Goal: Task Accomplishment & Management: Use online tool/utility

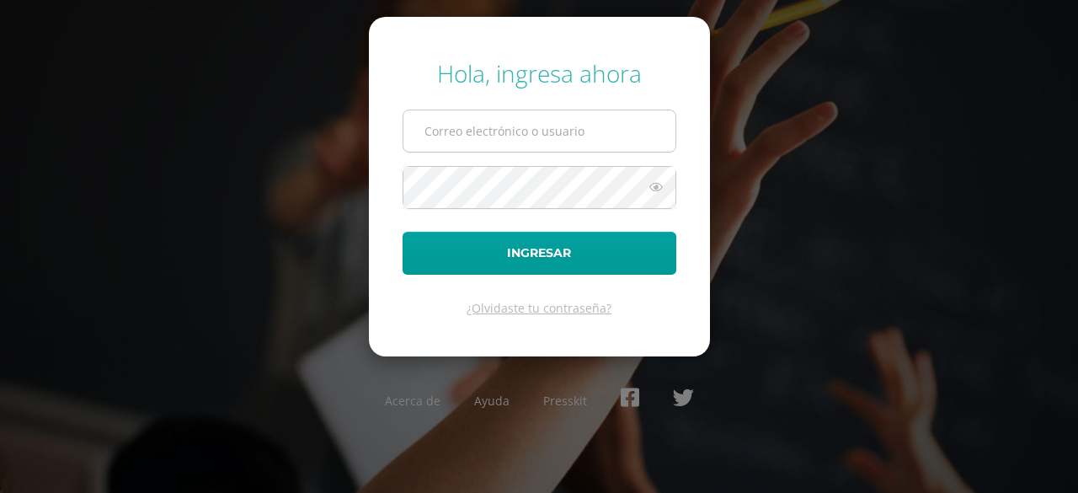
click at [495, 121] on input "text" at bounding box center [540, 130] width 272 height 41
type input "ccariasdb25@gmail.com"
click at [403, 232] on button "Ingresar" at bounding box center [540, 253] width 274 height 43
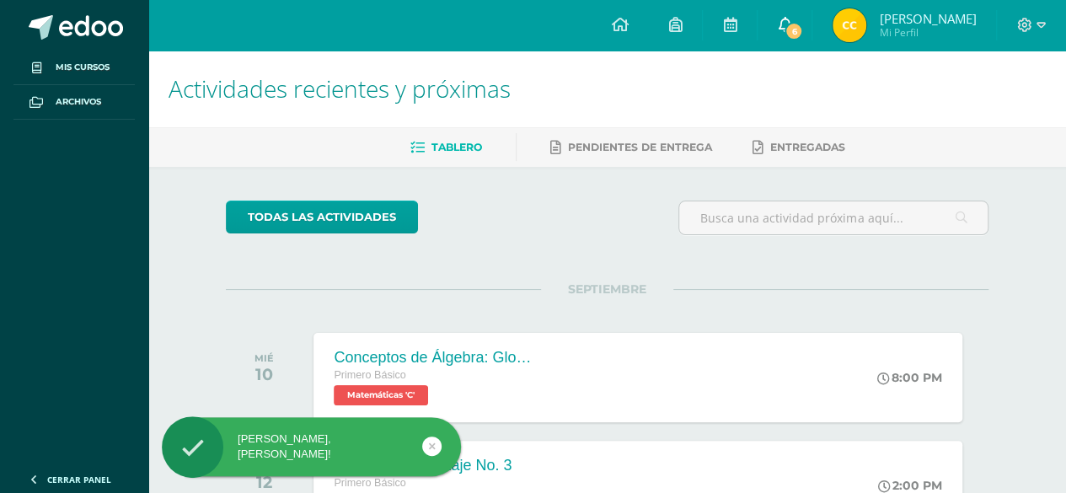
click at [790, 24] on span "6" at bounding box center [793, 31] width 19 height 19
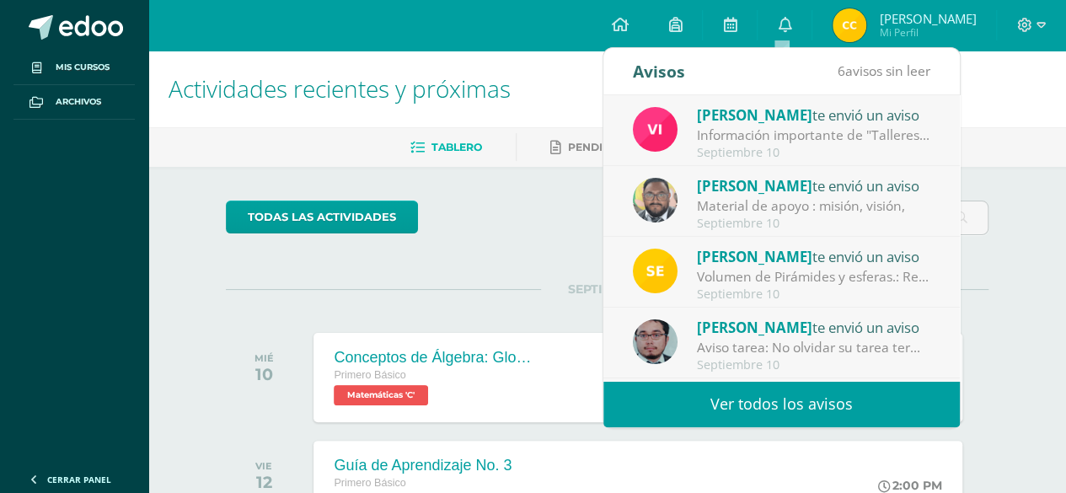
click at [778, 277] on div "Volumen de Pirámides y esferas.: Realiza los siguientes ejercicios en tu cuader…" at bounding box center [814, 276] width 234 height 19
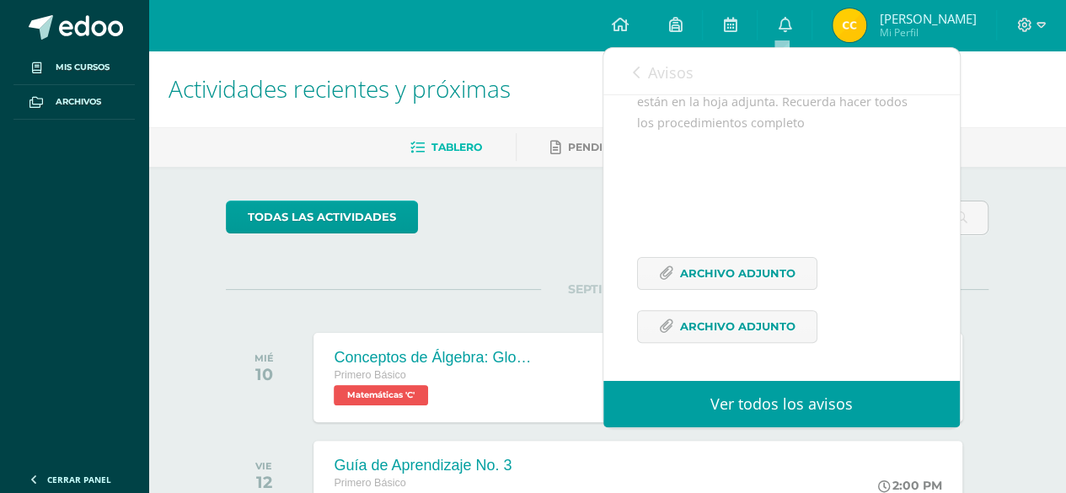
scroll to position [241, 0]
click at [769, 266] on span "Archivo Adjunto" at bounding box center [737, 273] width 115 height 31
click at [701, 266] on span "Archivo Adjunto" at bounding box center [737, 273] width 115 height 31
